Goal: Navigation & Orientation: Find specific page/section

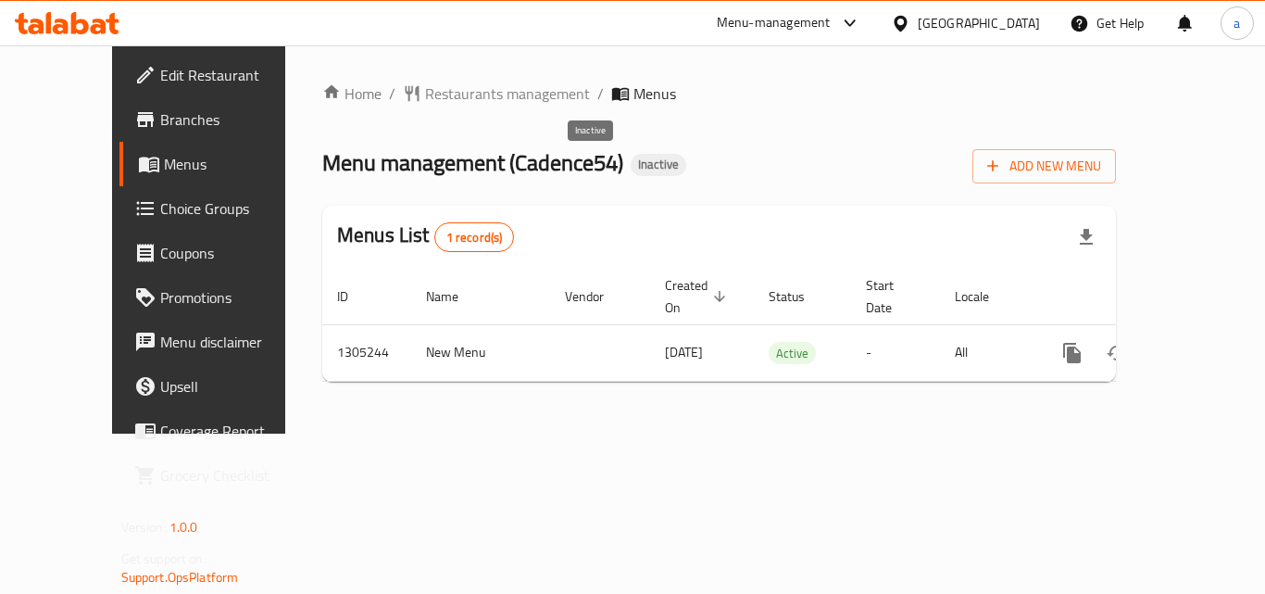
click at [631, 167] on span "Inactive" at bounding box center [659, 164] width 56 height 16
click at [831, 30] on div "Menu-management" at bounding box center [774, 23] width 114 height 22
click at [776, 152] on div "Restaurant-Management" at bounding box center [762, 161] width 145 height 20
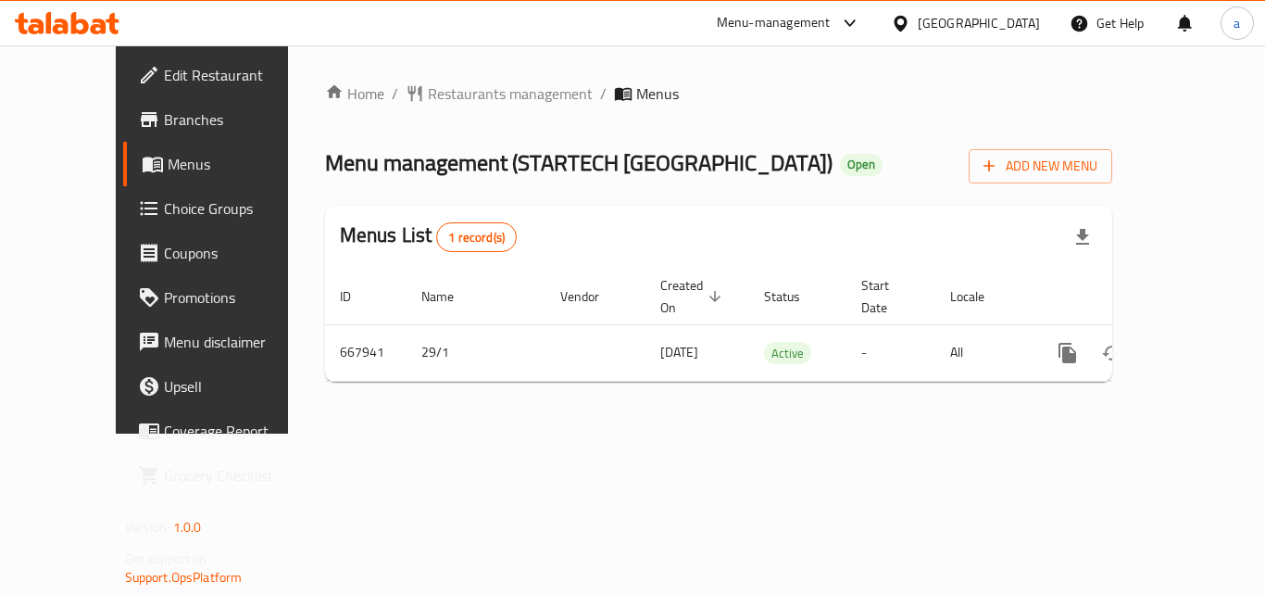
click at [489, 75] on div "Home / Restaurants management / Menus Menu management ( STARTECH [GEOGRAPHIC_DA…" at bounding box center [719, 239] width 862 height 388
click at [475, 95] on span "Restaurants management" at bounding box center [510, 93] width 165 height 22
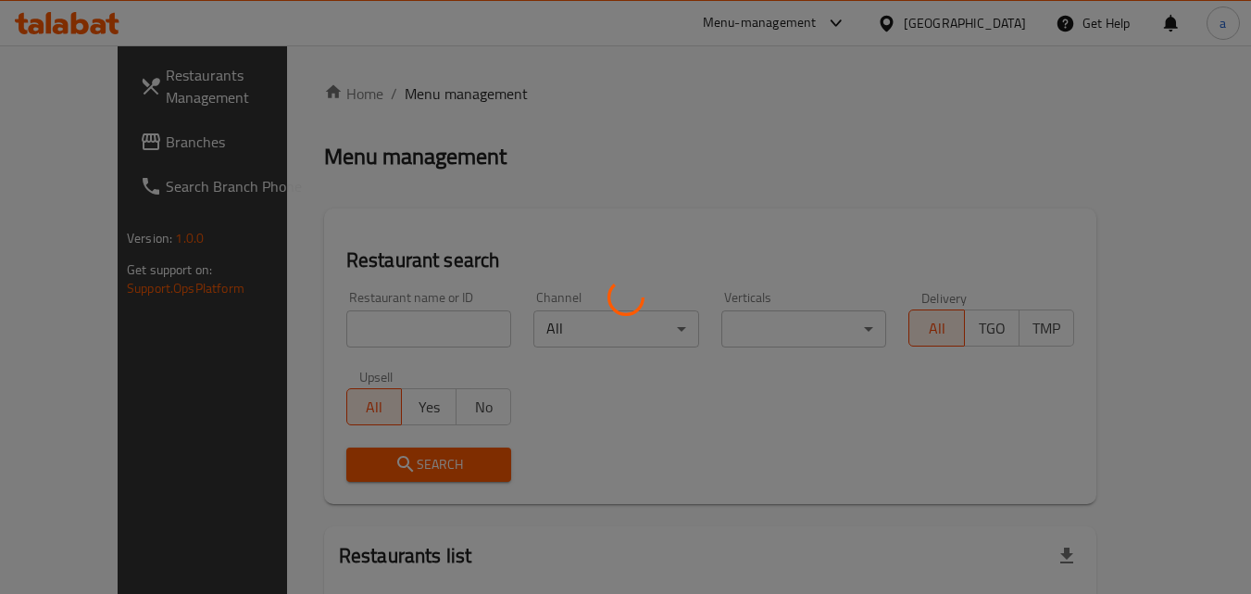
click at [1008, 20] on div at bounding box center [625, 297] width 1251 height 594
click at [1008, 21] on div at bounding box center [625, 297] width 1251 height 594
click at [1009, 45] on div "​ Menu-management [GEOGRAPHIC_DATA] Get Help a Restaurants Management Branches …" at bounding box center [625, 319] width 1251 height 548
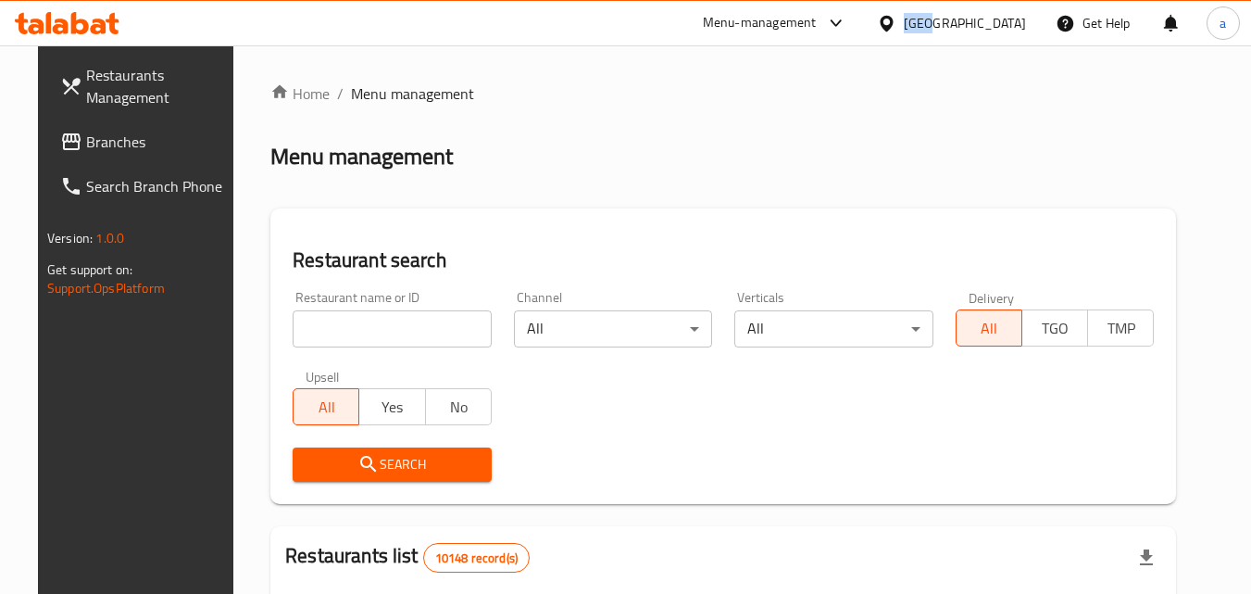
click at [1009, 25] on div "[GEOGRAPHIC_DATA]" at bounding box center [965, 23] width 122 height 20
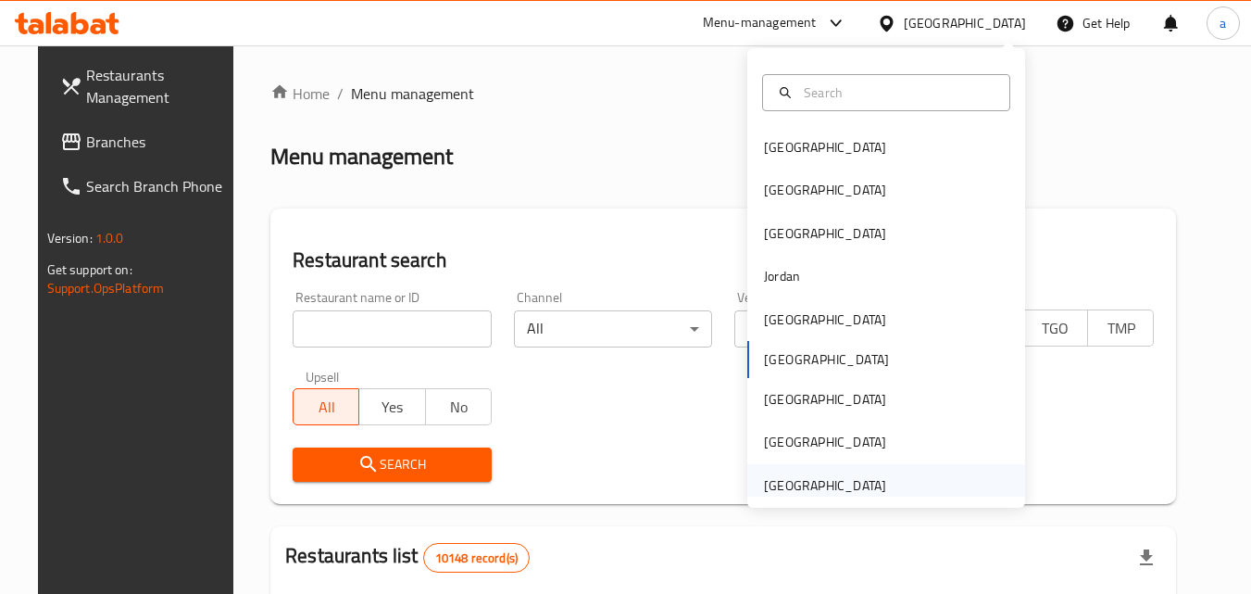
click at [818, 485] on div "[GEOGRAPHIC_DATA]" at bounding box center [825, 485] width 122 height 20
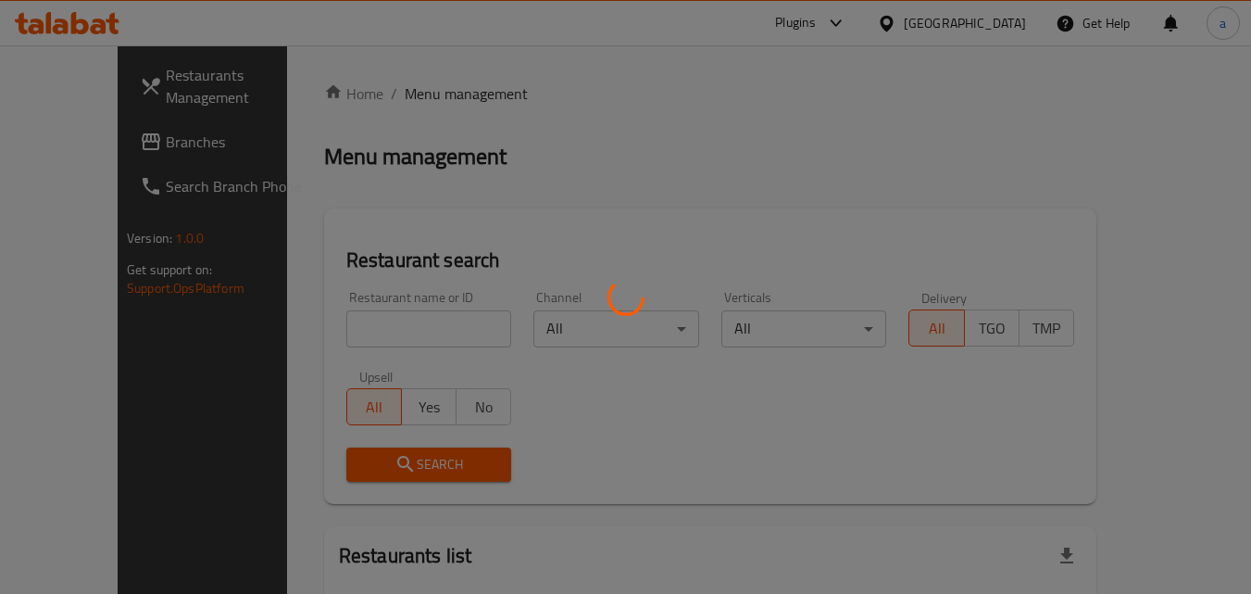
click at [102, 154] on div at bounding box center [625, 297] width 1251 height 594
click at [109, 142] on div at bounding box center [625, 297] width 1251 height 594
click at [109, 144] on div at bounding box center [625, 297] width 1251 height 594
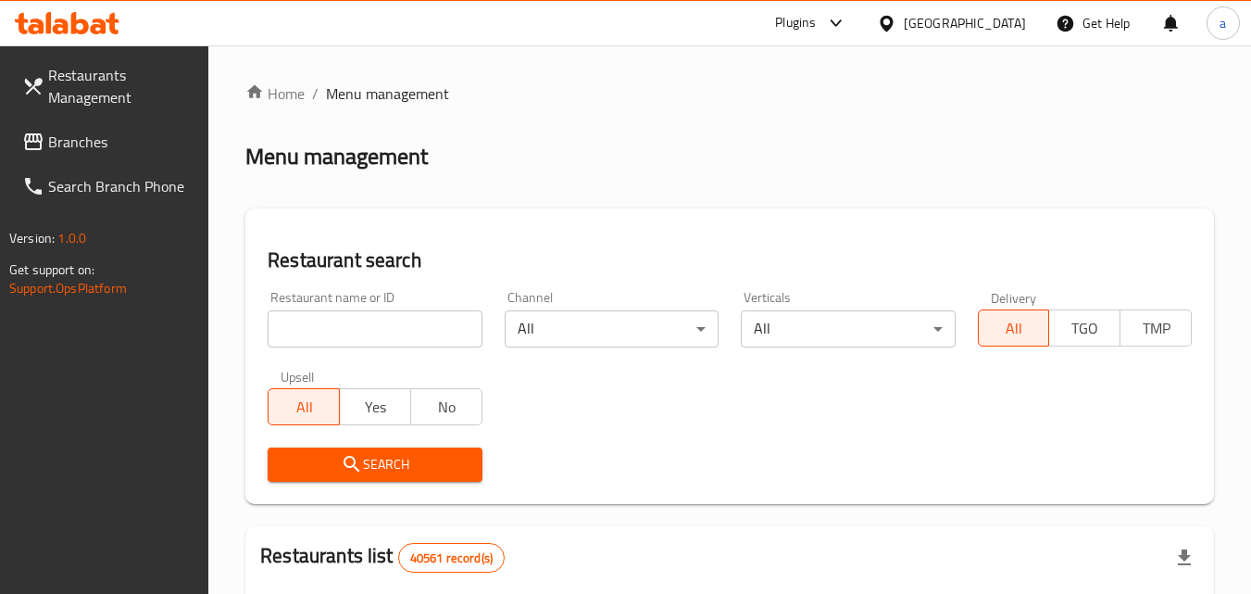
click at [55, 145] on span "Branches" at bounding box center [121, 142] width 146 height 22
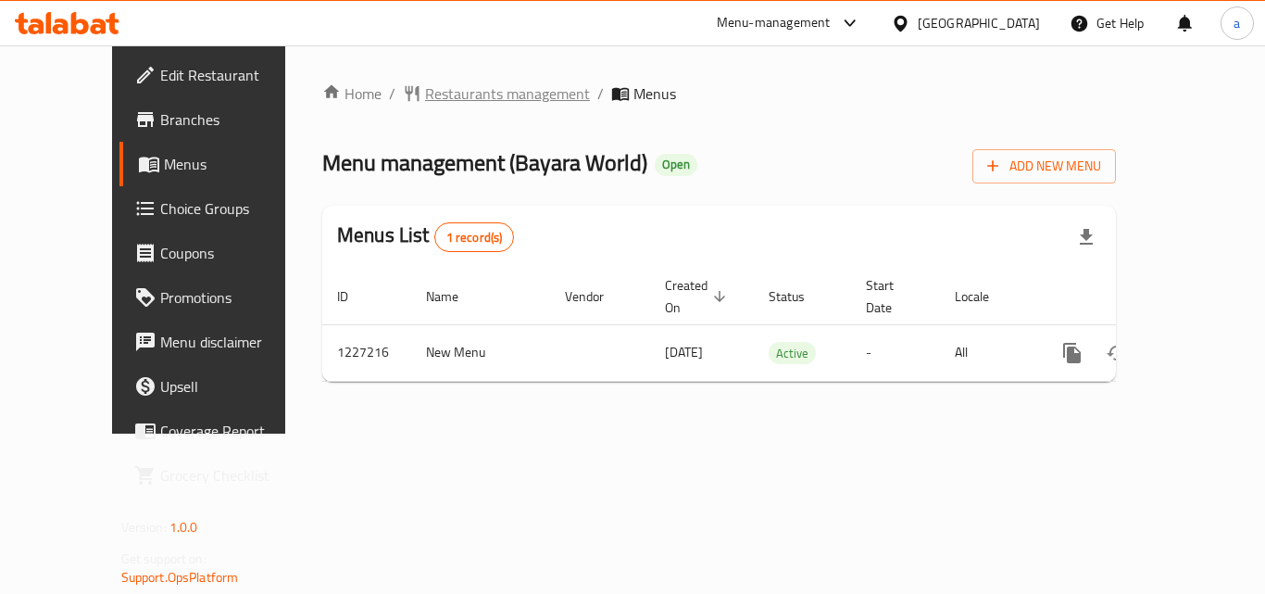
click at [425, 103] on span "Restaurants management" at bounding box center [507, 93] width 165 height 22
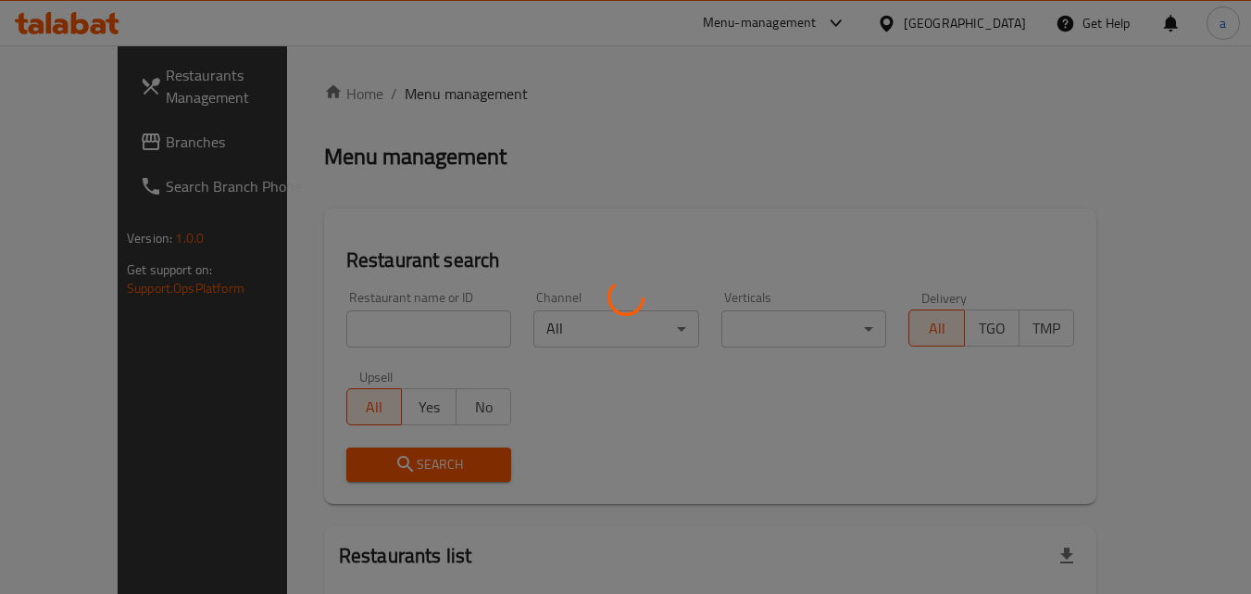
click at [936, 26] on div at bounding box center [625, 297] width 1251 height 594
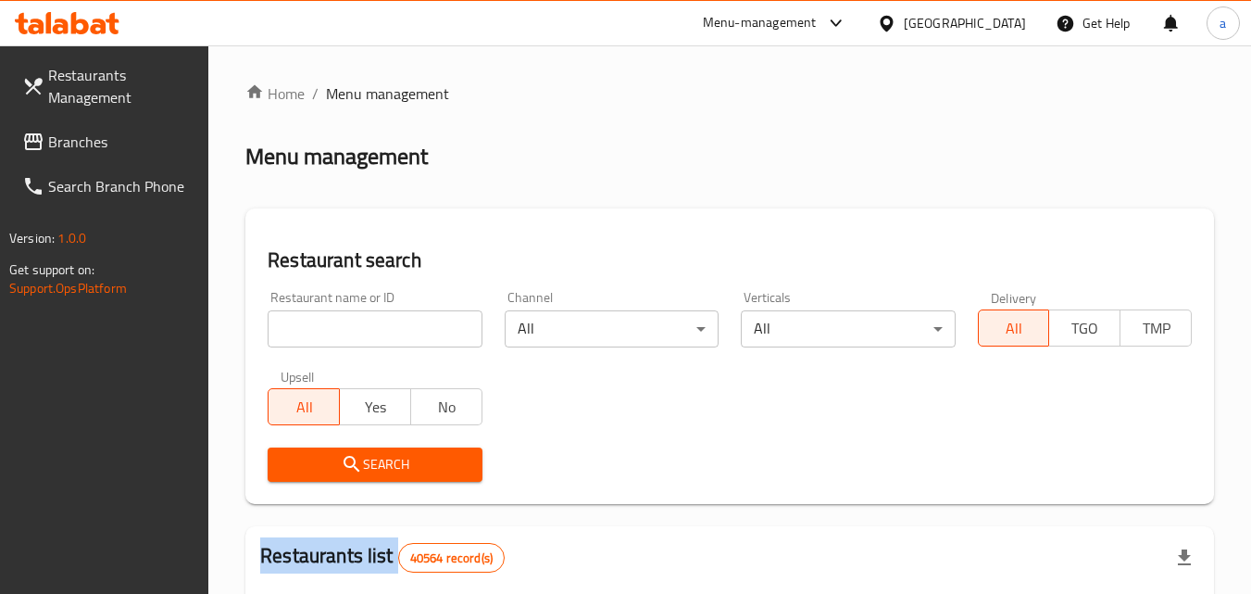
click at [936, 45] on div "​ Menu-management United Arab Emirates Get Help a Restaurants Management Branch…" at bounding box center [625, 319] width 1251 height 548
click at [936, 26] on div "United Arab Emirates" at bounding box center [965, 23] width 122 height 20
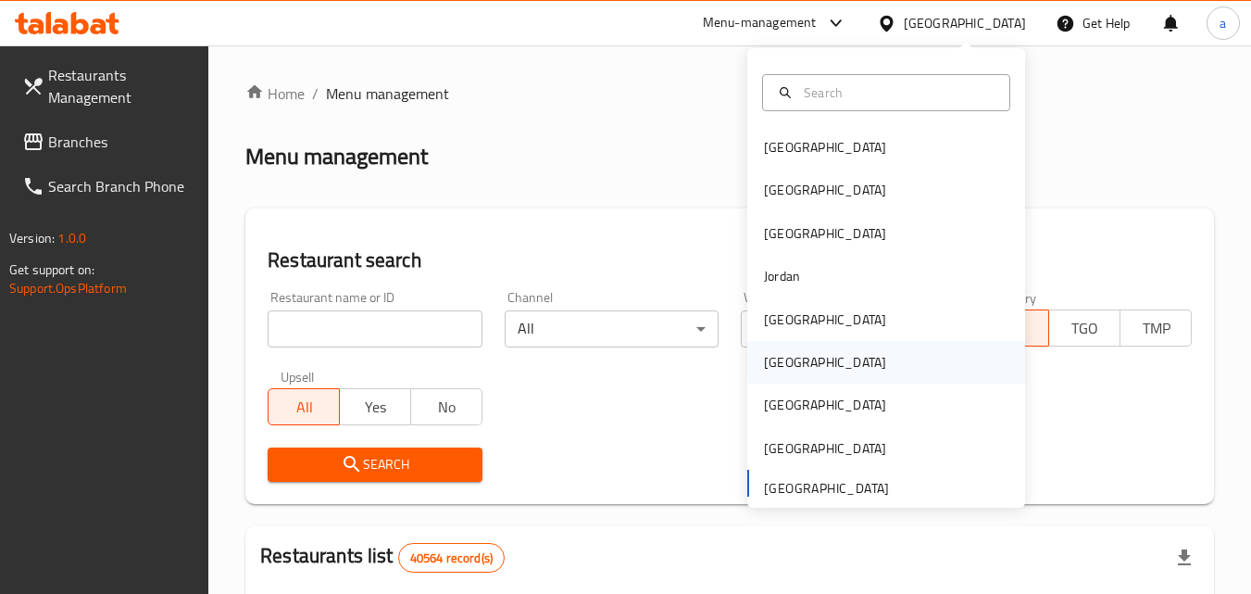
click at [779, 359] on div "Oman" at bounding box center [825, 362] width 122 height 20
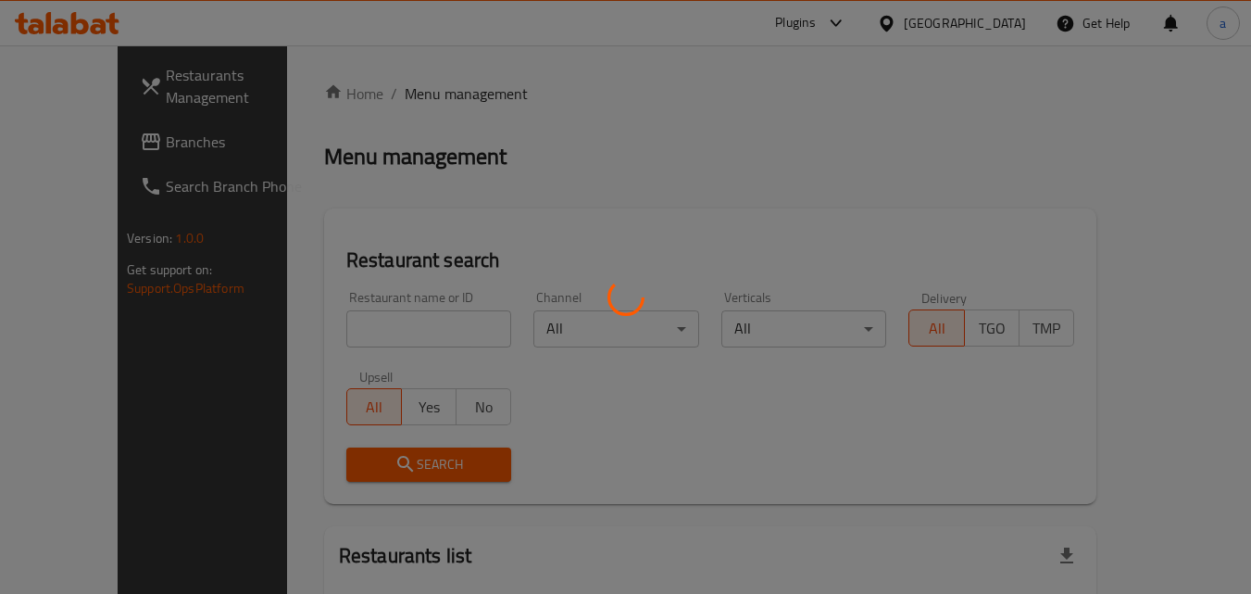
click at [119, 137] on div at bounding box center [625, 297] width 1251 height 594
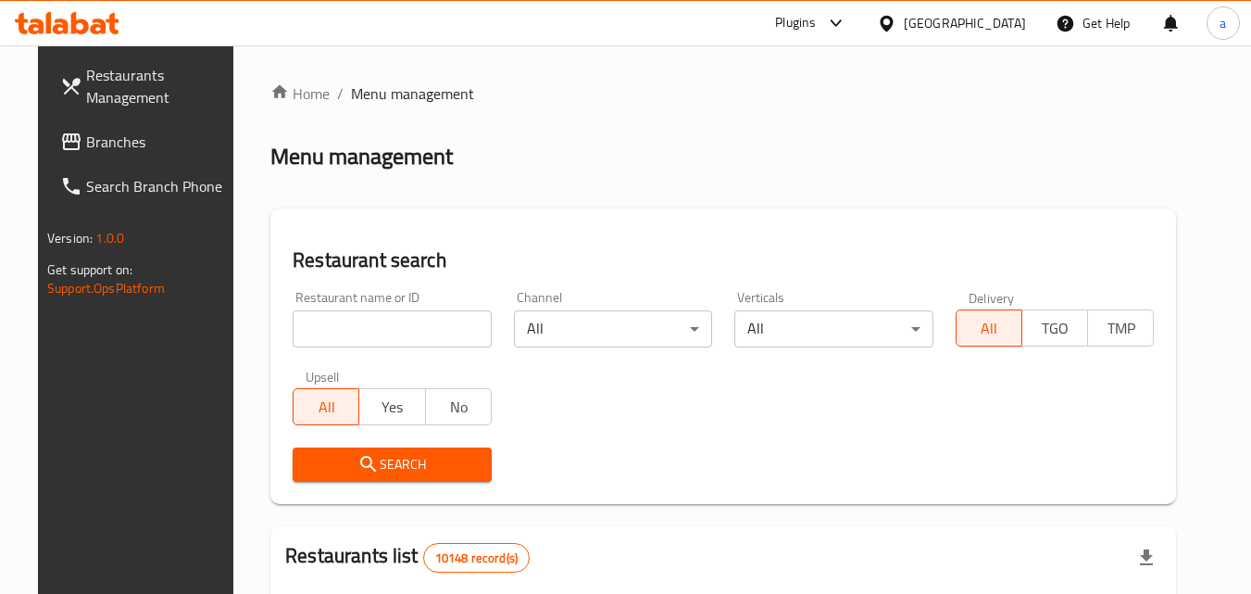
click at [114, 138] on span "Branches" at bounding box center [159, 142] width 146 height 22
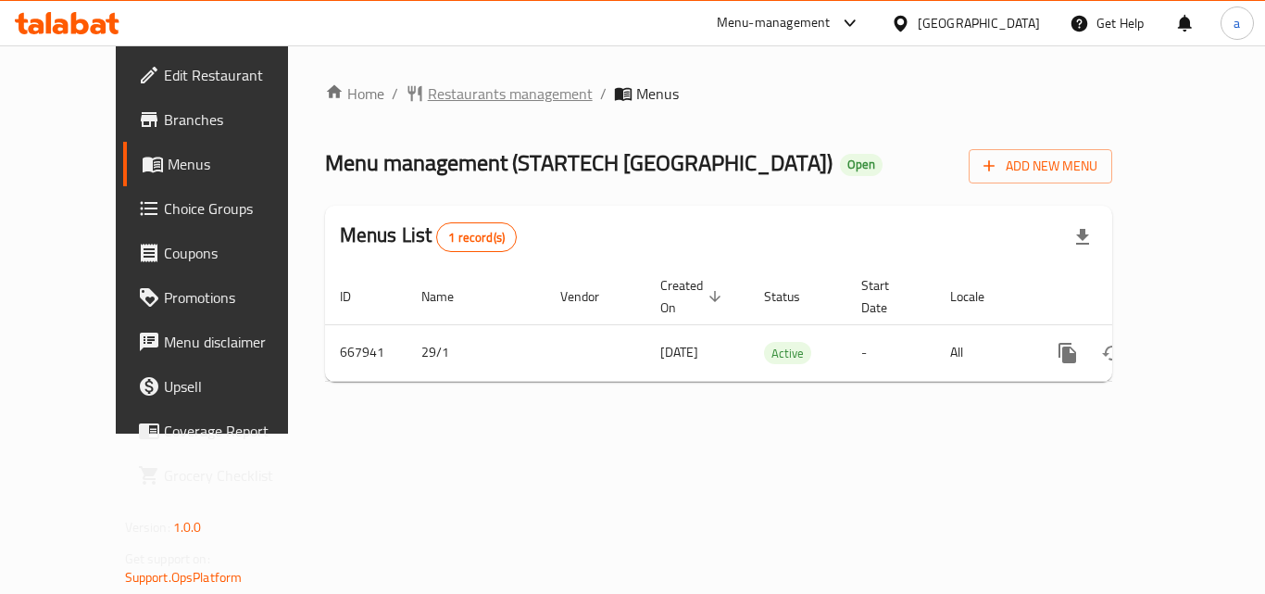
click at [407, 88] on icon "breadcrumb" at bounding box center [414, 94] width 14 height 16
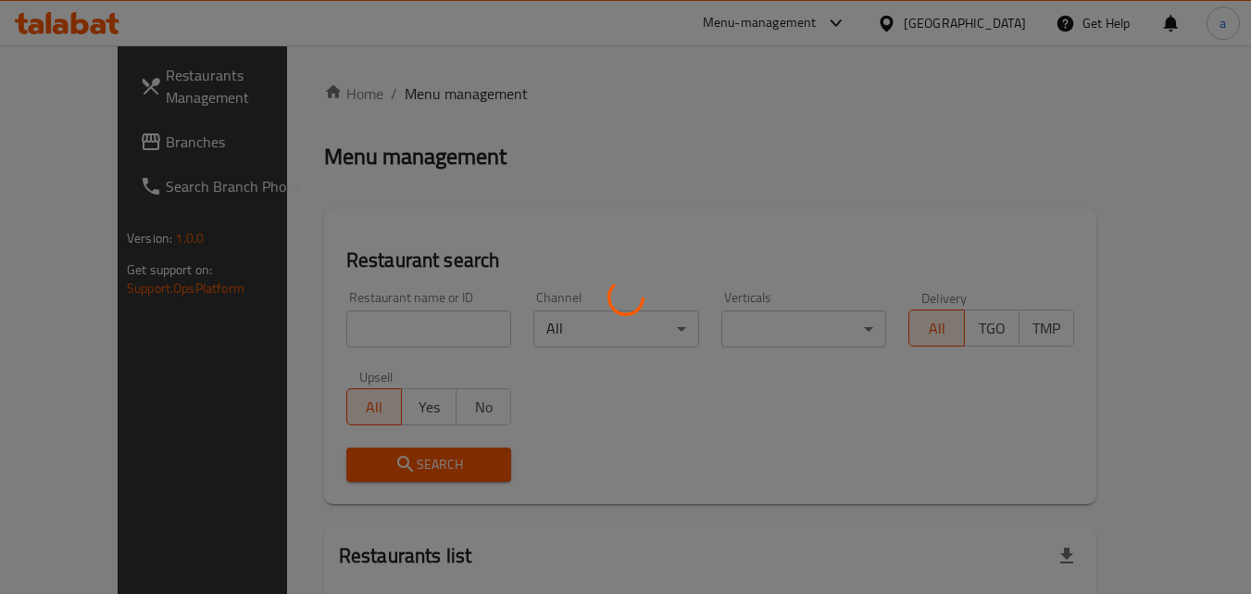
click at [1013, 28] on div at bounding box center [625, 297] width 1251 height 594
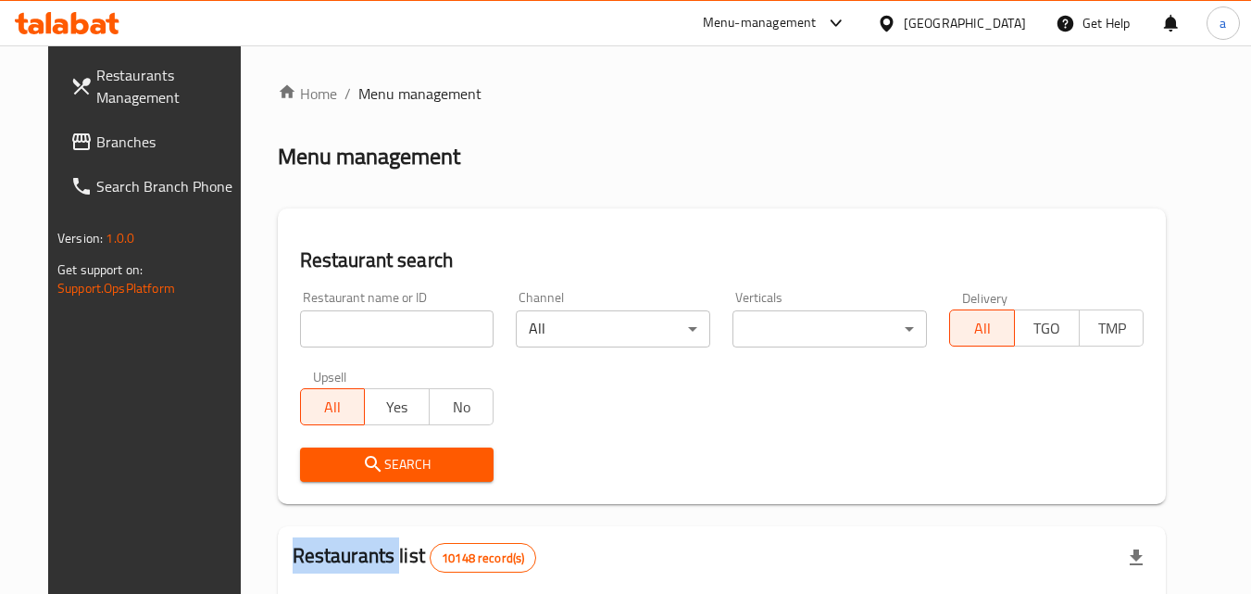
click at [1013, 28] on div at bounding box center [625, 297] width 1251 height 594
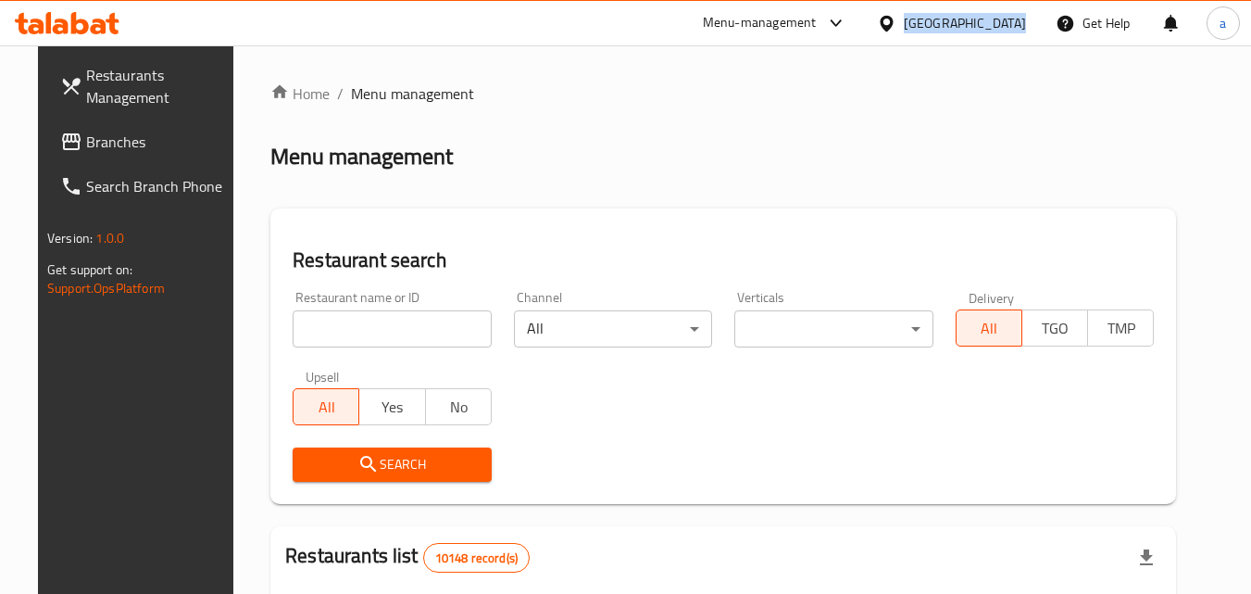
click at [1013, 28] on div "Oman" at bounding box center [965, 23] width 122 height 20
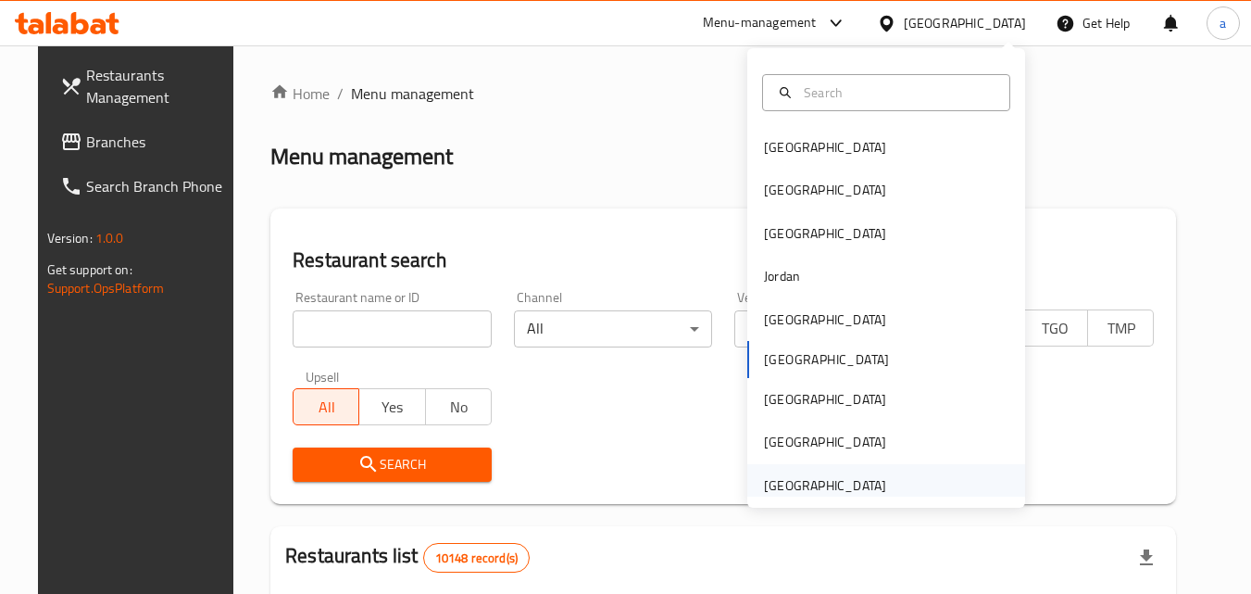
click at [878, 487] on div "United Arab Emirates" at bounding box center [825, 485] width 152 height 43
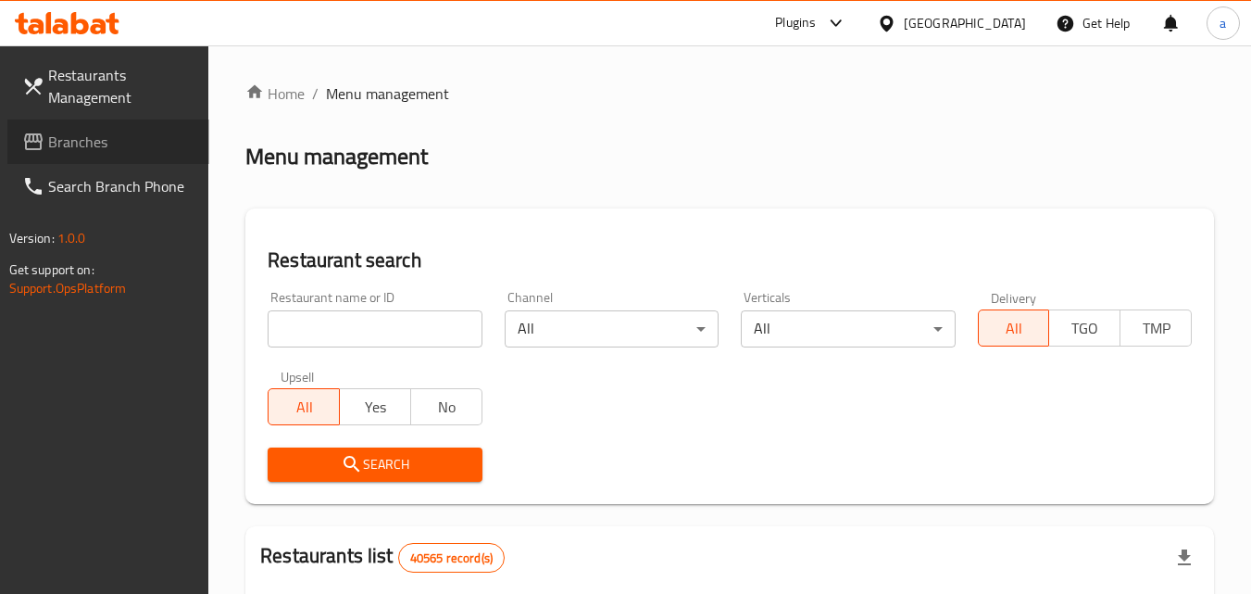
click at [81, 153] on span "Branches" at bounding box center [121, 142] width 146 height 22
